Goal: Task Accomplishment & Management: Use online tool/utility

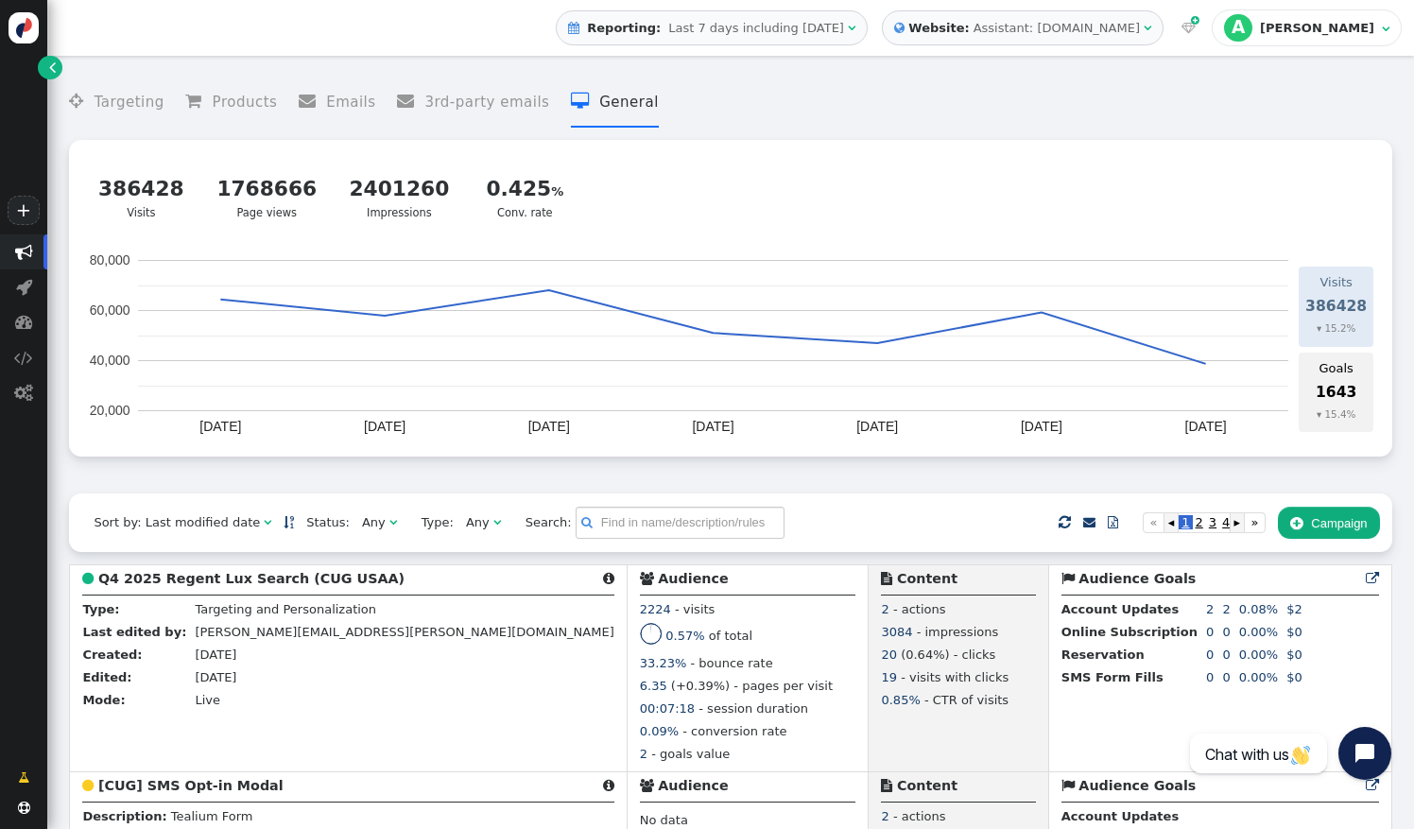
click at [161, 479] on div " Targeting  Products  Emails  3rd-party emails  General ? Visits  386428 …" at bounding box center [730, 279] width 1322 height 428
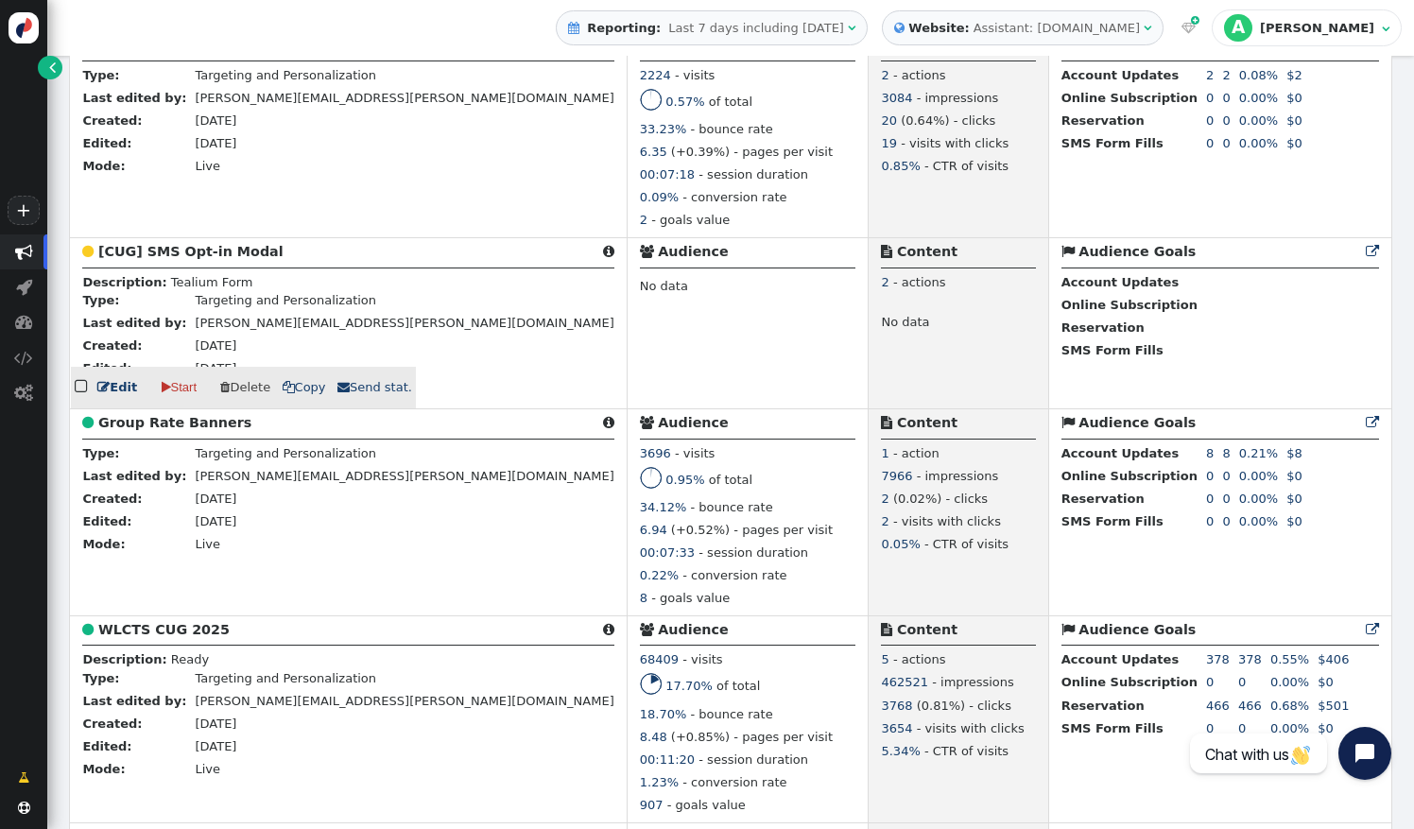
scroll to position [539, 0]
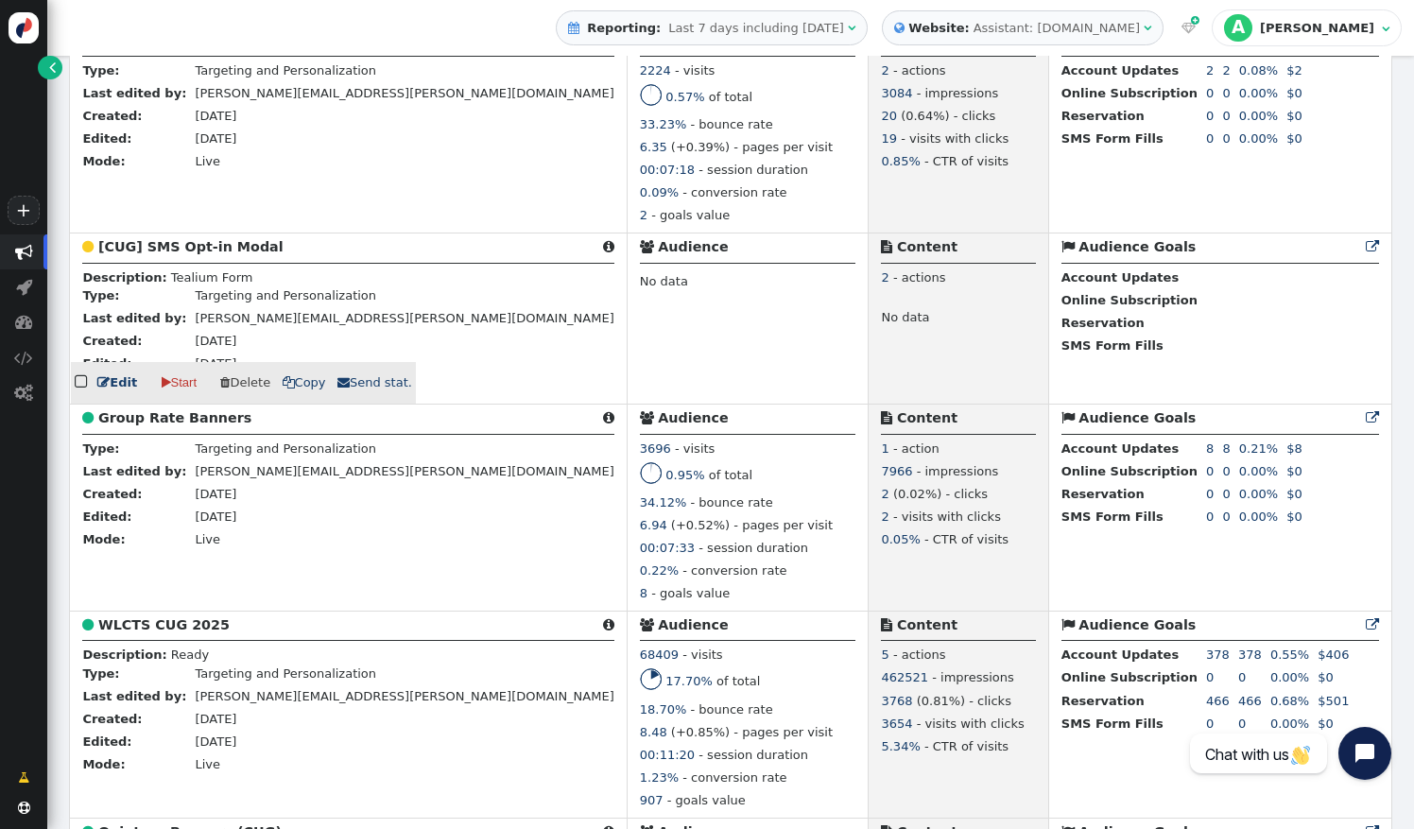
click at [202, 254] on b "[CUG] SMS Opt-in Modal" at bounding box center [190, 246] width 185 height 15
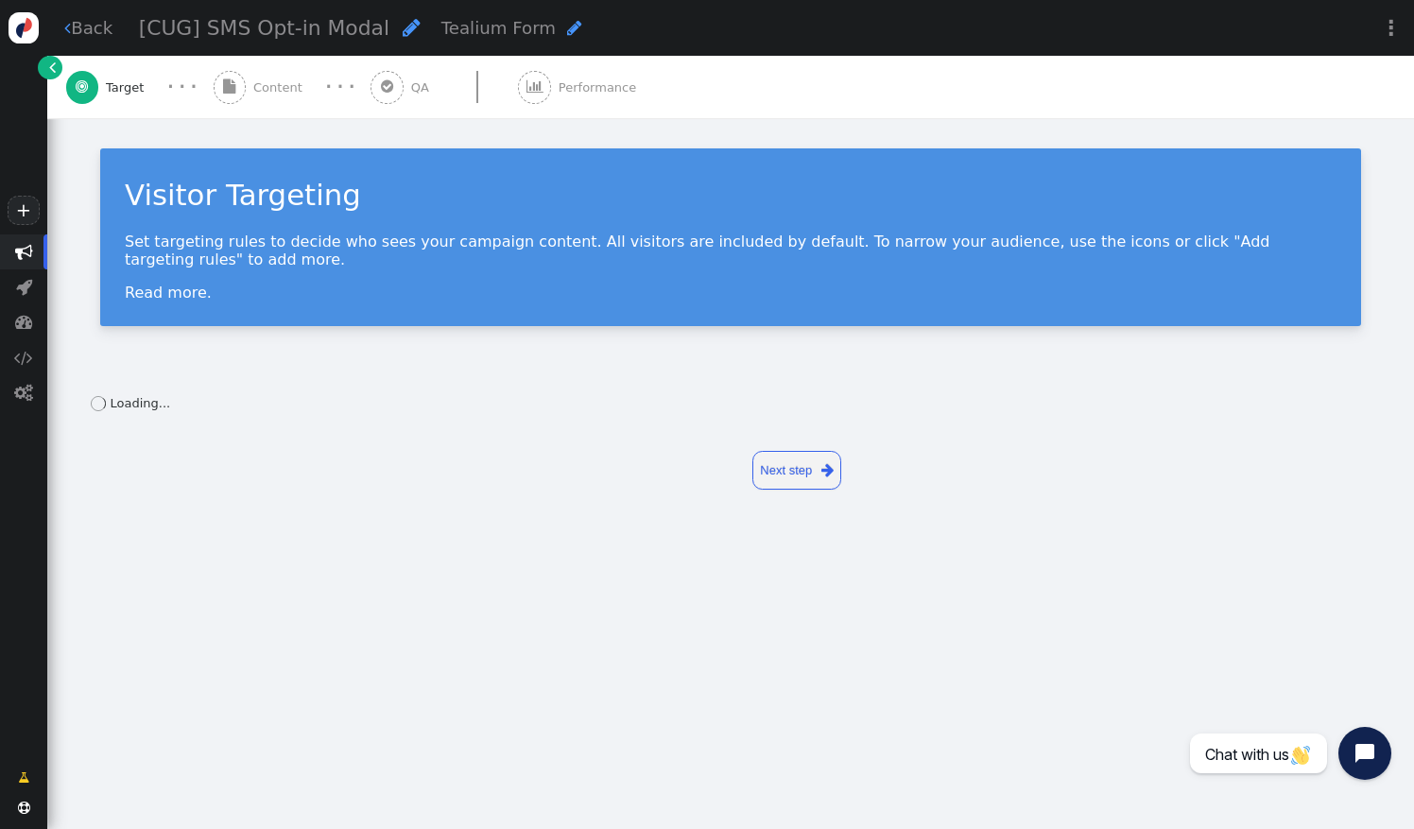
click at [94, 25] on link " Back" at bounding box center [88, 28] width 48 height 26
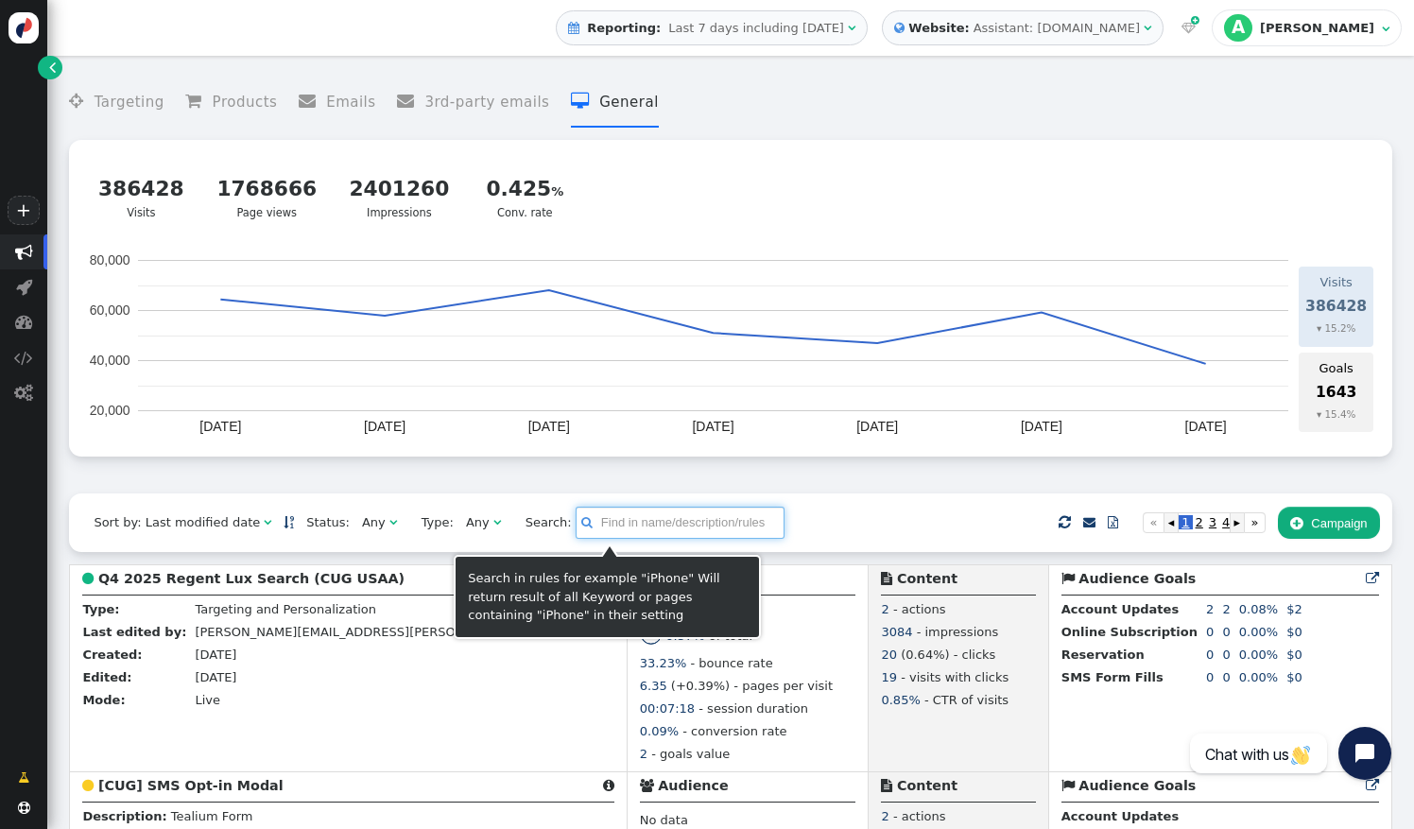
click at [623, 525] on input "text" at bounding box center [679, 522] width 209 height 32
type input "c"
type input "s"
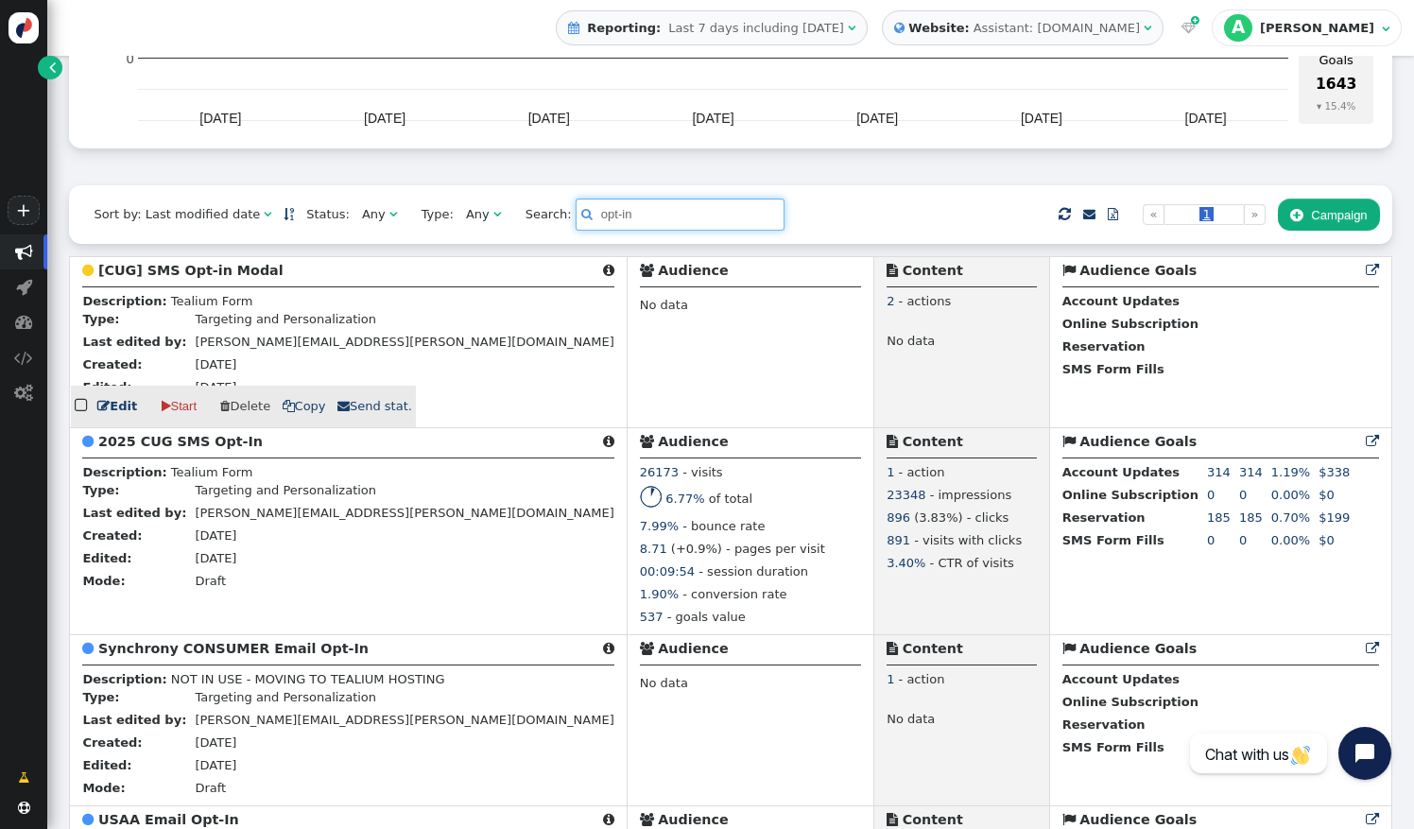
scroll to position [296, 0]
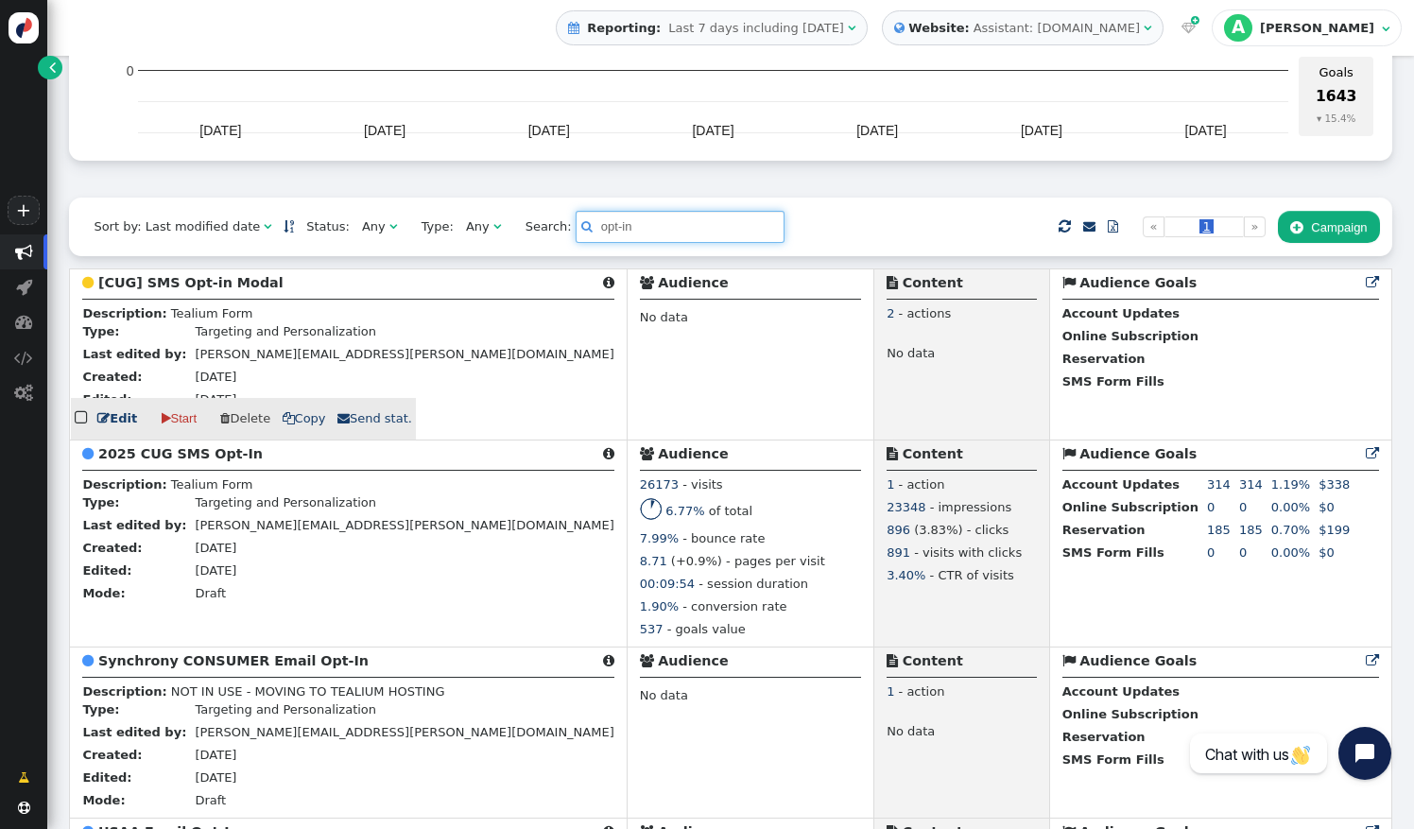
type input "opt-in"
click at [235, 288] on b "[CUG] SMS Opt-in Modal" at bounding box center [190, 282] width 185 height 15
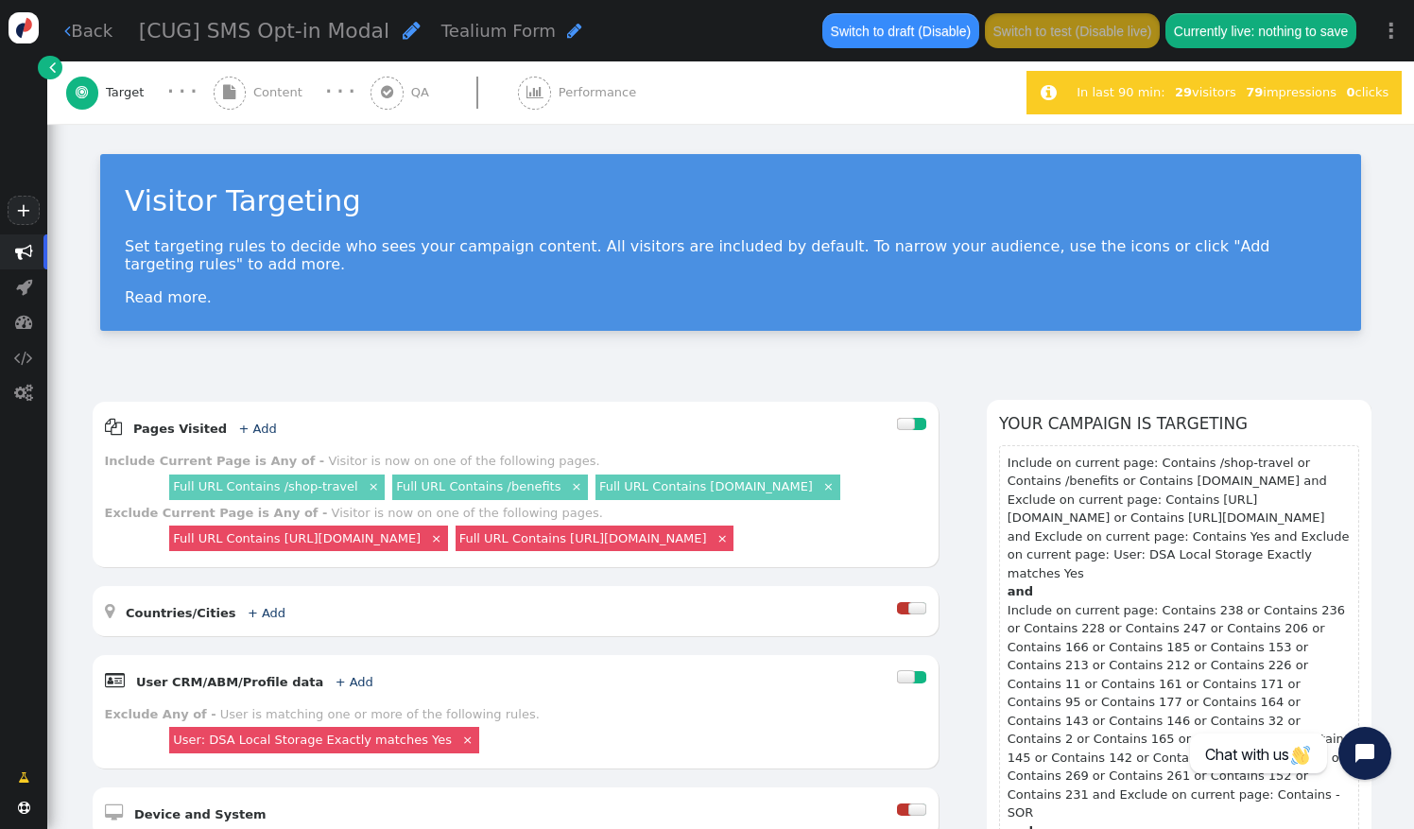
click at [246, 91] on div " Content" at bounding box center [262, 92] width 96 height 62
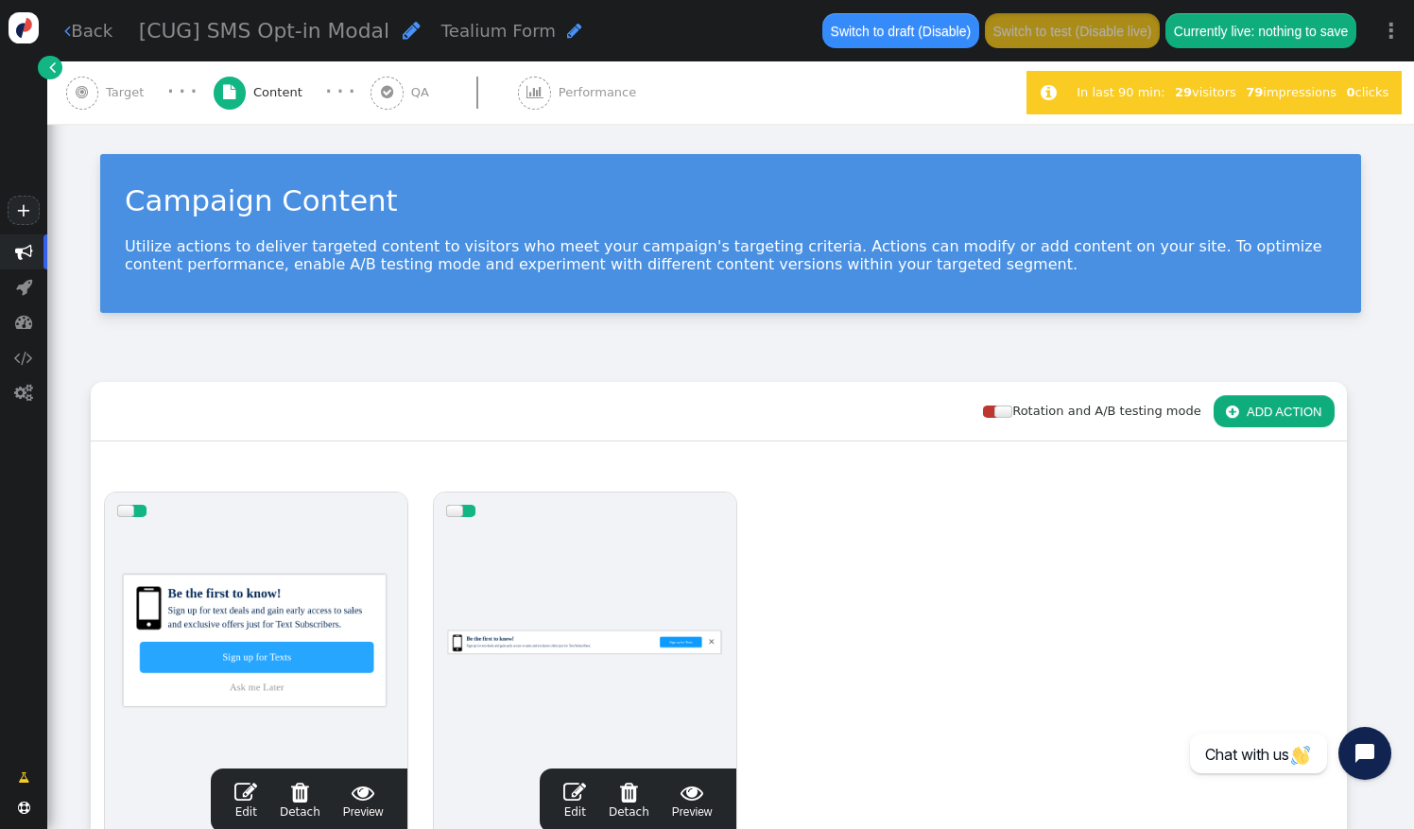
click at [114, 107] on div " Target" at bounding box center [109, 92] width 86 height 62
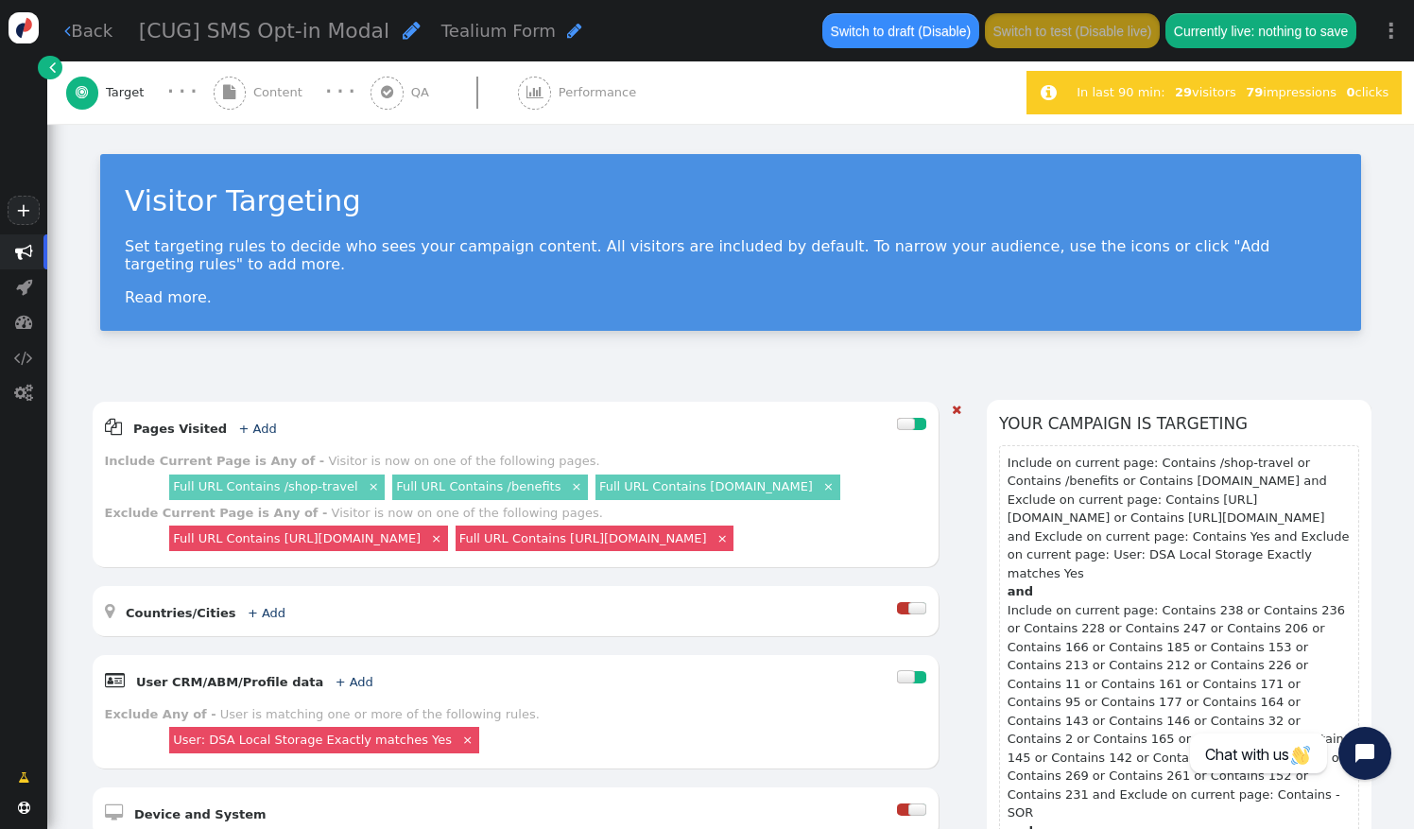
click at [820, 477] on link "×" at bounding box center [828, 485] width 16 height 16
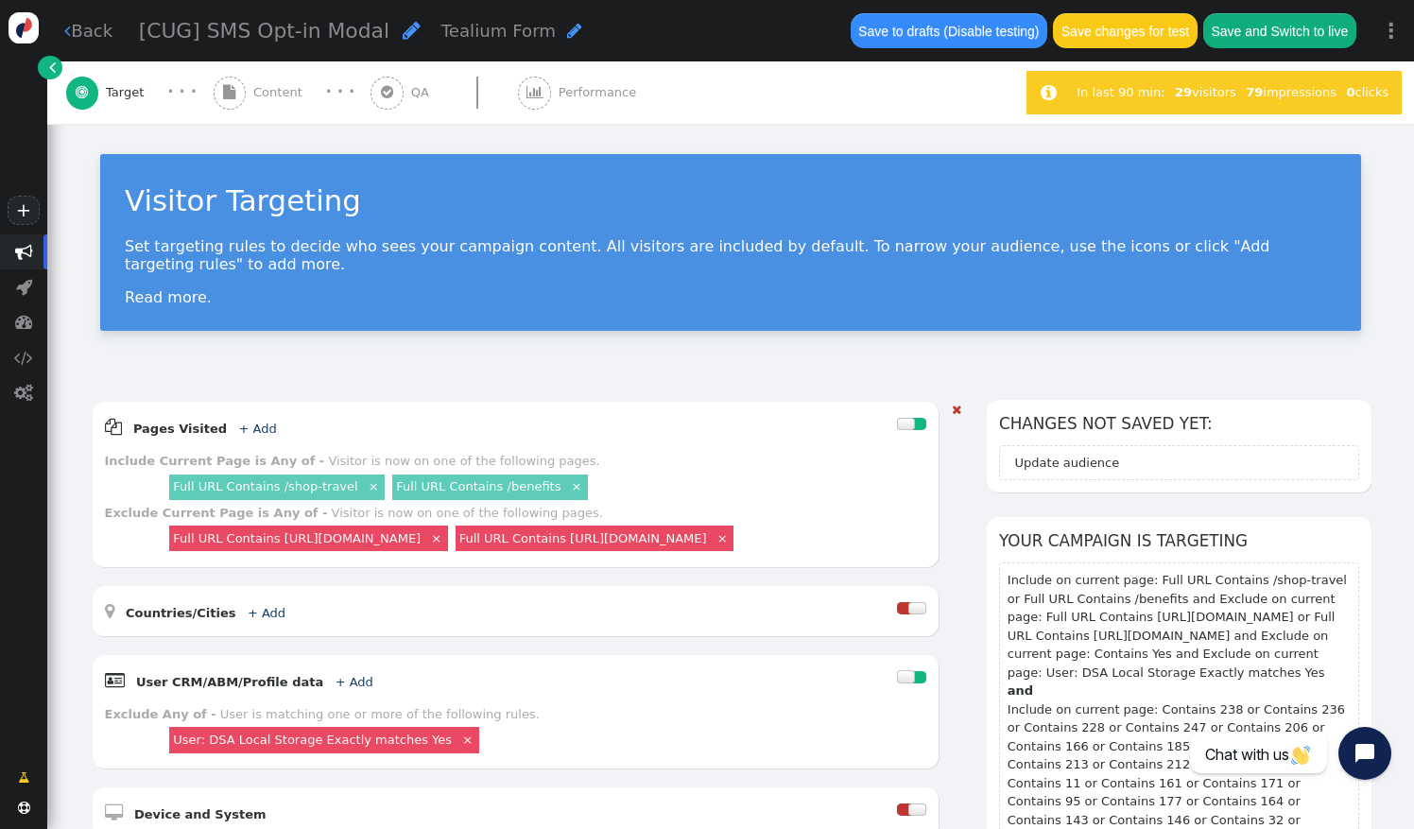
click at [730, 529] on link "×" at bounding box center [722, 537] width 16 height 16
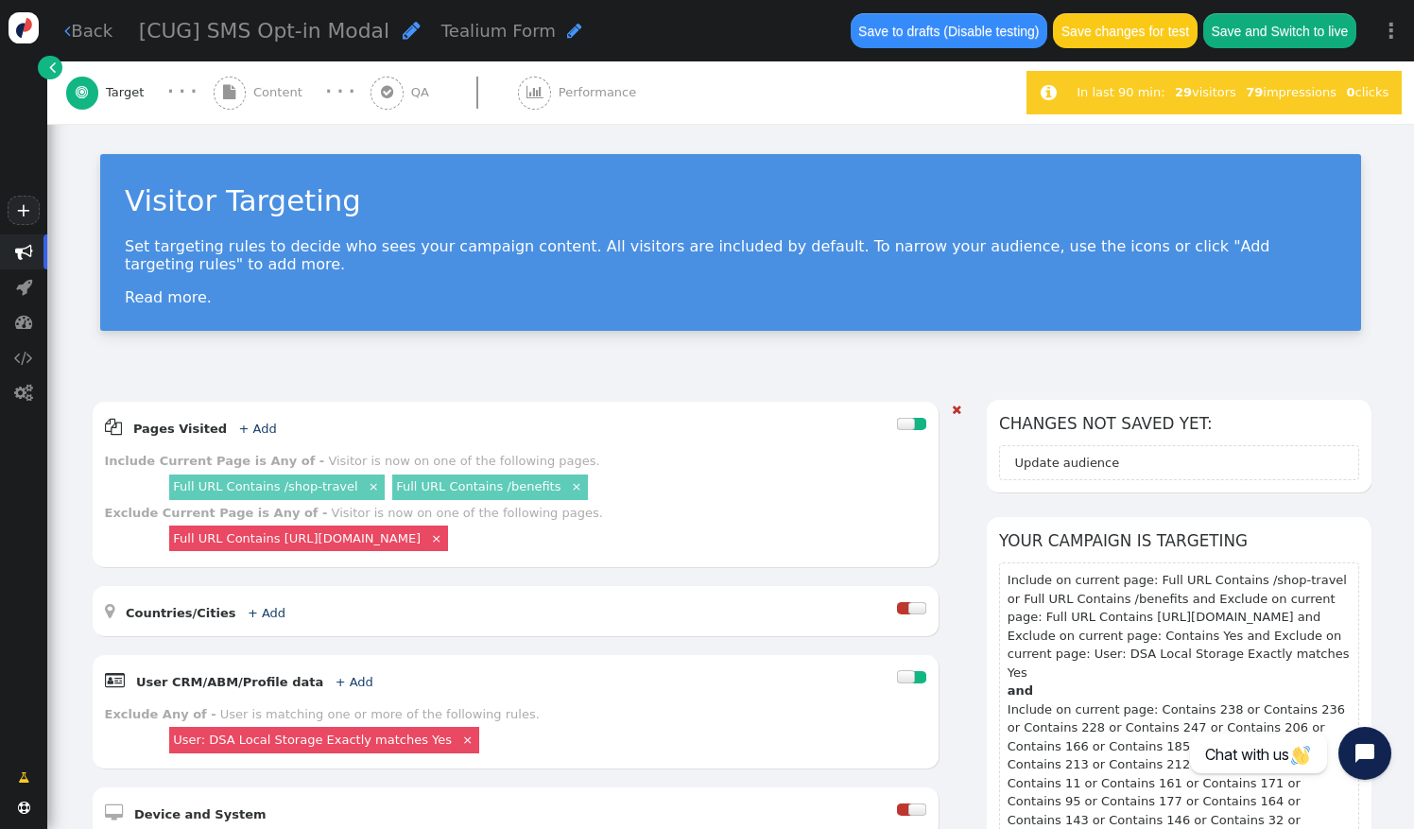
click at [712, 414] on div " Pages Visited + Add " at bounding box center [501, 427] width 792 height 26
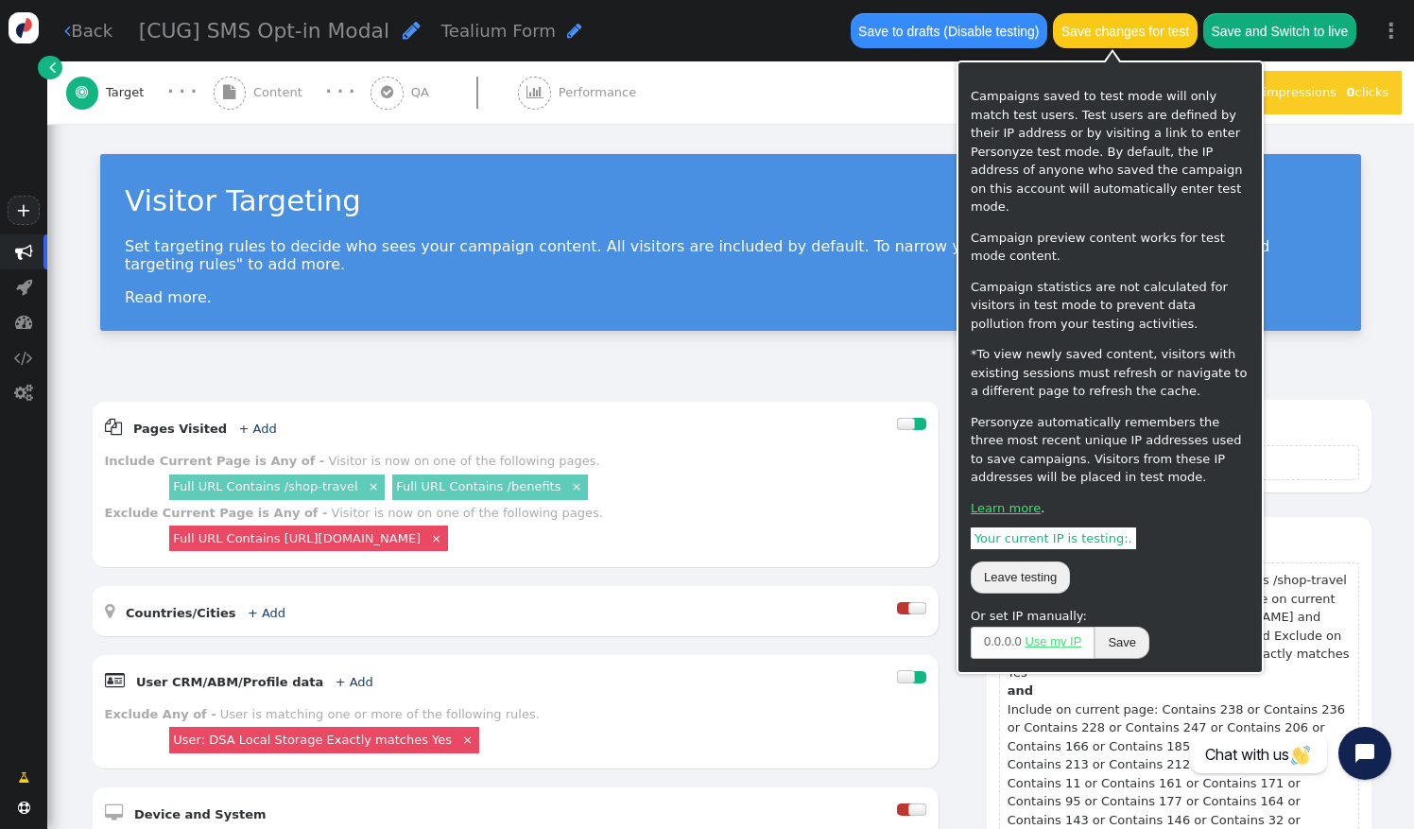
click at [1119, 32] on button "Save changes for test" at bounding box center [1125, 30] width 144 height 34
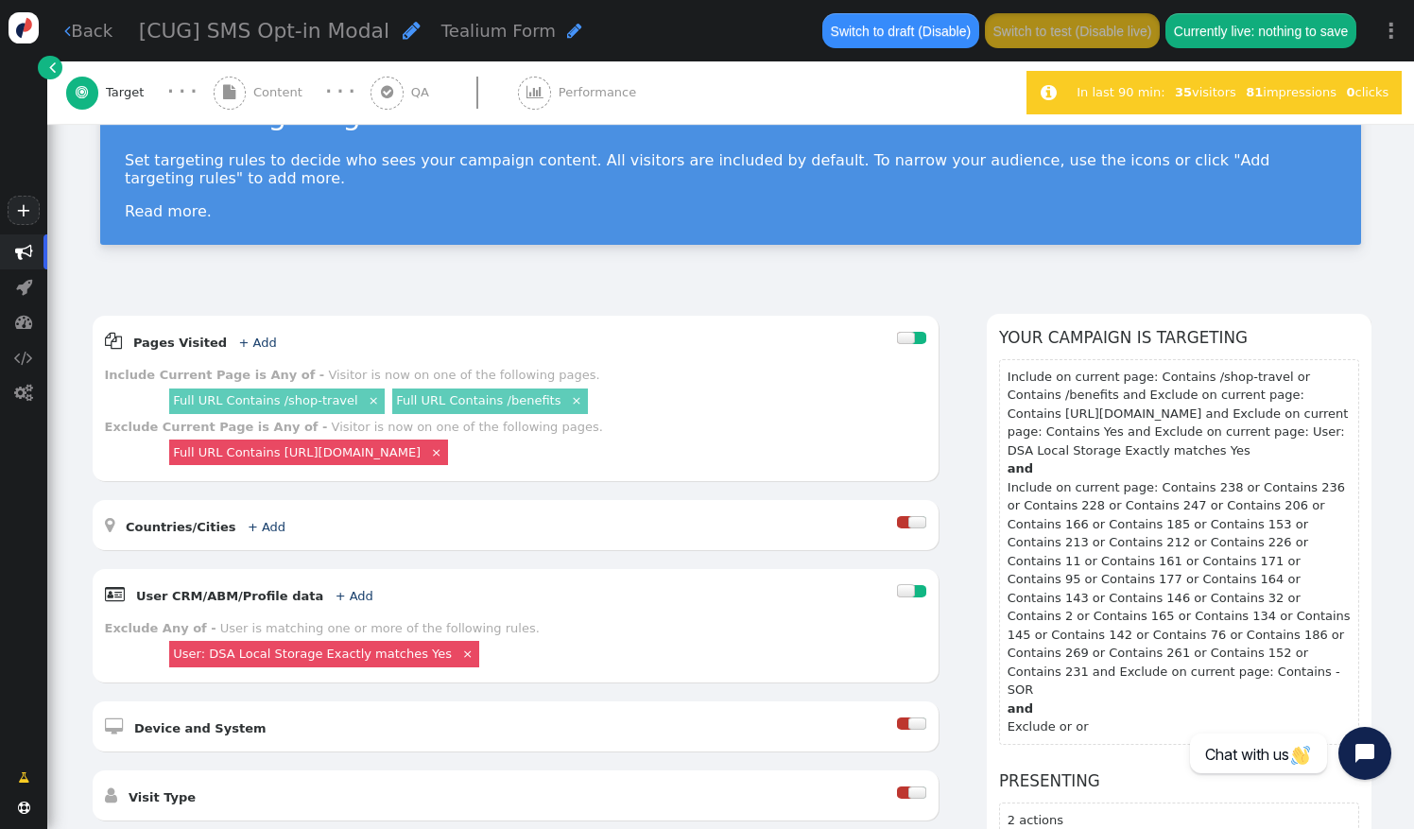
scroll to position [87, 0]
click at [123, 436] on div "Exclude Current Page is Any of - Visitor is now on one of the following pages. …" at bounding box center [516, 443] width 822 height 52
click at [813, 268] on div "Visitor Targeting Set targeting rules to decide who sees your campaign content.…" at bounding box center [730, 162] width 1366 height 251
